Goal: Information Seeking & Learning: Learn about a topic

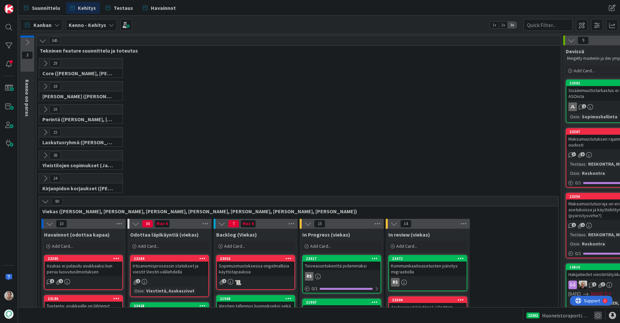
click at [600, 316] on icon at bounding box center [598, 316] width 8 height 8
click at [599, 316] on icon at bounding box center [598, 316] width 8 height 8
click at [598, 317] on icon at bounding box center [598, 316] width 8 height 8
click at [597, 318] on icon at bounding box center [598, 316] width 8 height 8
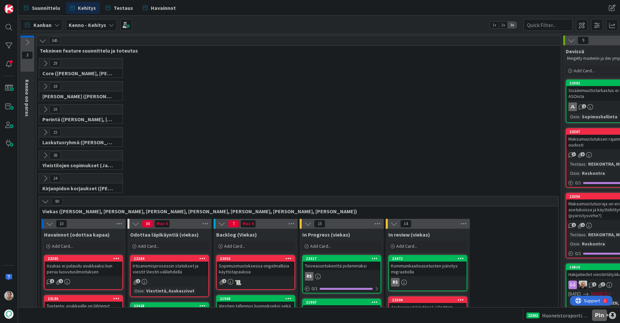
click at [616, 315] on div at bounding box center [612, 315] width 7 height 7
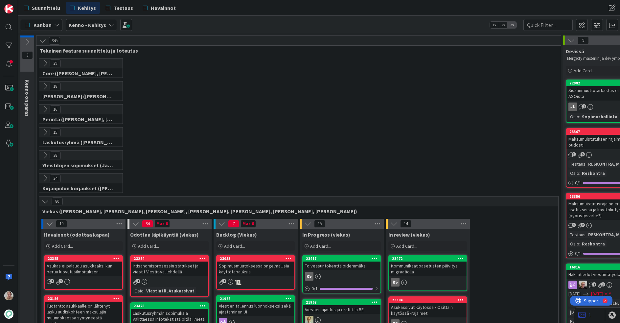
click at [581, 315] on icon at bounding box center [582, 315] width 8 height 7
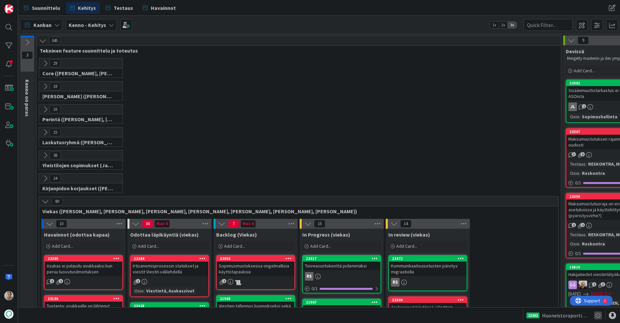
click at [598, 315] on icon at bounding box center [598, 316] width 8 height 8
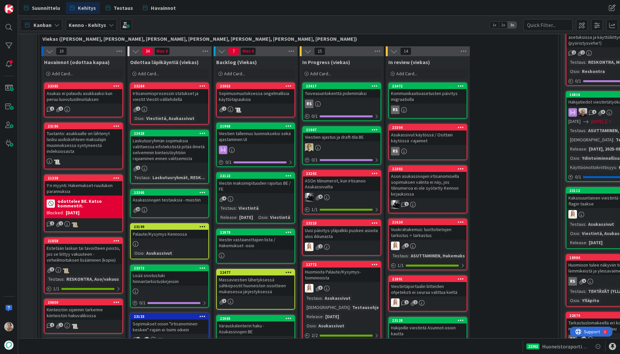
scroll to position [166, 0]
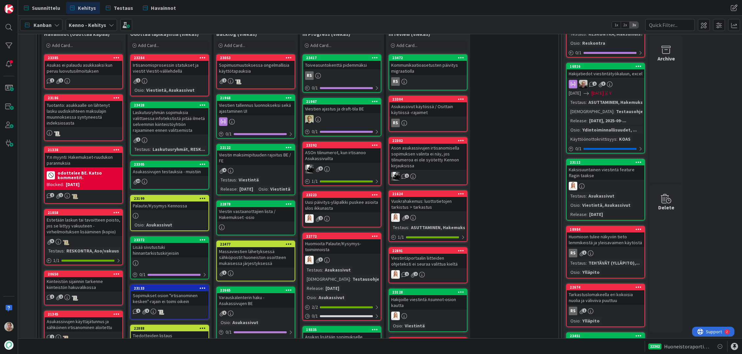
scroll to position [199, 0]
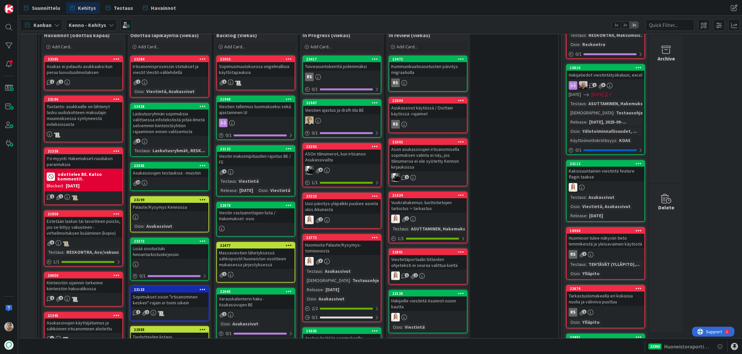
click at [352, 66] on div "Toiveasuntokenttä pidemmäksi" at bounding box center [342, 66] width 78 height 9
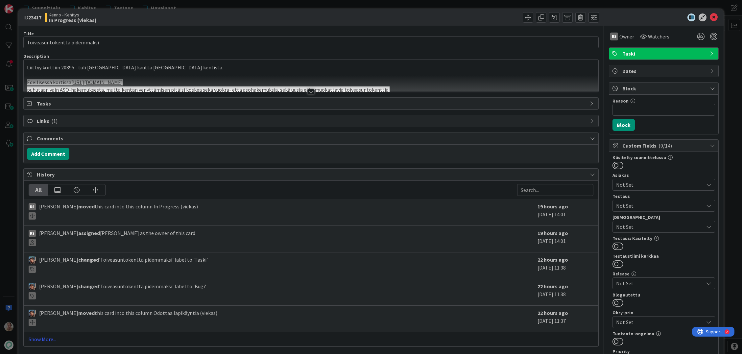
click at [279, 70] on p "Liittyy korttiin 20895 - tuli aspan kautta kyselyä kentistä." at bounding box center [311, 68] width 568 height 8
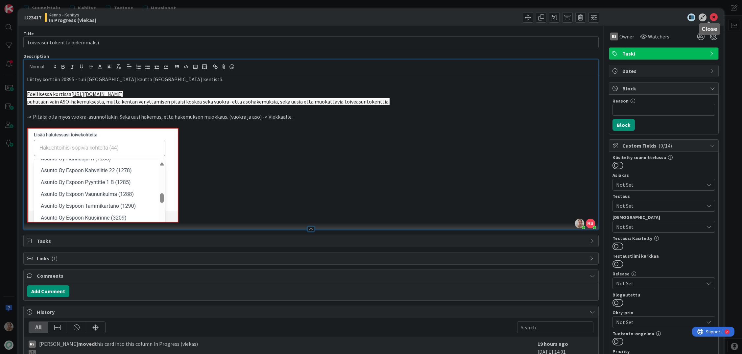
click at [620, 16] on icon at bounding box center [713, 17] width 8 height 8
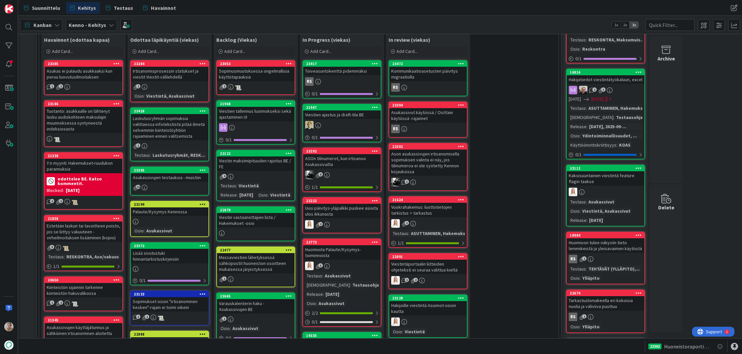
scroll to position [165, 0]
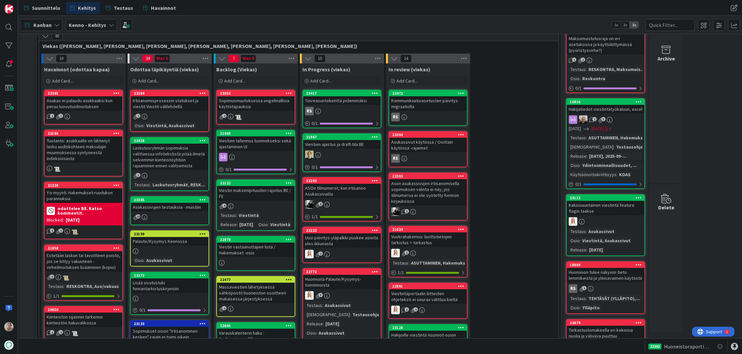
click at [351, 148] on div "Viestien ajastus ja draft-tila BE" at bounding box center [342, 144] width 78 height 9
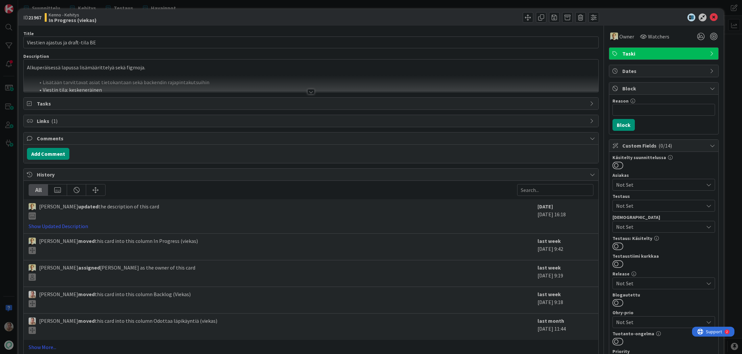
click at [245, 82] on div at bounding box center [311, 83] width 574 height 17
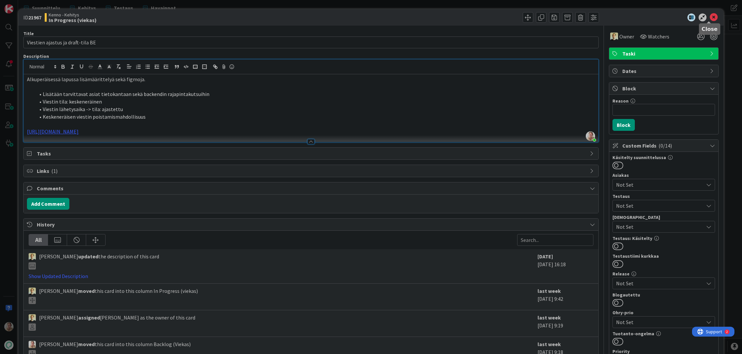
click at [620, 16] on icon at bounding box center [713, 17] width 8 height 8
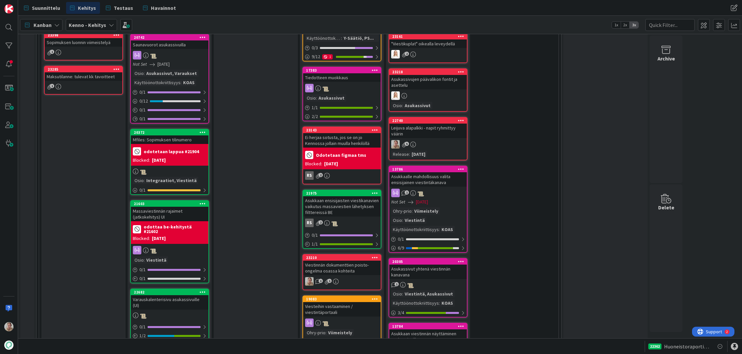
scroll to position [757, 0]
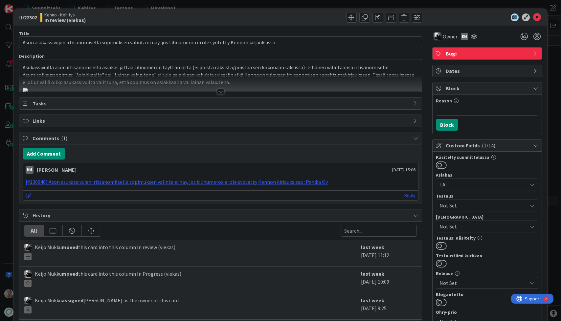
click at [208, 66] on p "Asukassivuilla ason irtisanomisella asiakas jättää tilinumeron täyttämättä (ei …" at bounding box center [221, 75] width 396 height 22
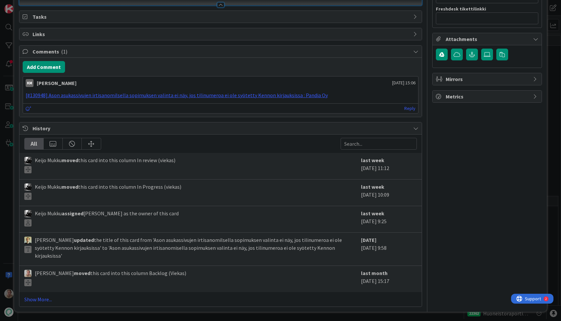
scroll to position [1462, 0]
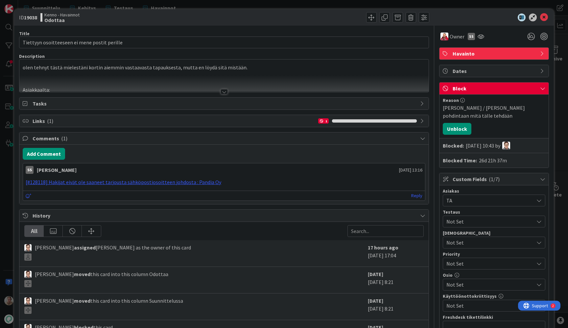
click at [165, 72] on p at bounding box center [224, 75] width 403 height 8
